Goal: Task Accomplishment & Management: Manage account settings

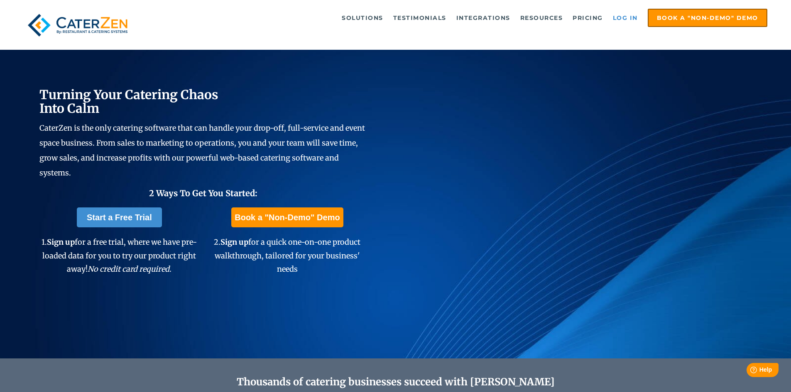
click at [627, 16] on link "Log in" at bounding box center [624, 18] width 33 height 17
click at [624, 17] on link "Log in" at bounding box center [624, 18] width 33 height 17
